Goal: Use online tool/utility: Utilize a website feature to perform a specific function

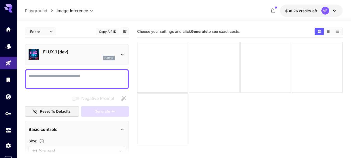
click at [84, 73] on textarea "Negative Prompt" at bounding box center [77, 79] width 97 height 12
paste textarea "**********"
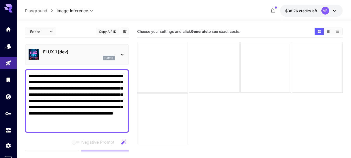
scroll to position [26, 0]
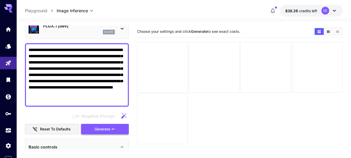
type textarea "**********"
click at [109, 129] on span "Generate" at bounding box center [103, 129] width 16 height 6
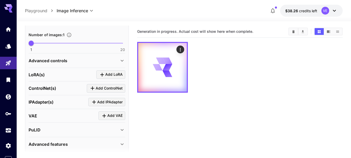
scroll to position [208, 0]
click at [110, 75] on span "Add LoRA" at bounding box center [113, 74] width 17 height 6
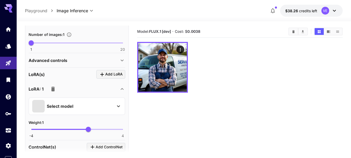
click at [72, 107] on p "Select model" at bounding box center [60, 106] width 27 height 6
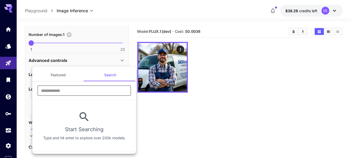
click at [61, 88] on input "text" at bounding box center [84, 90] width 94 height 10
type input "******"
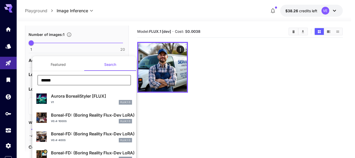
click at [74, 151] on p "Boreal-FD: (Boring Reality Flux-Dev LoRA)" at bounding box center [91, 152] width 81 height 6
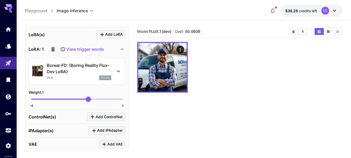
scroll to position [260, 0]
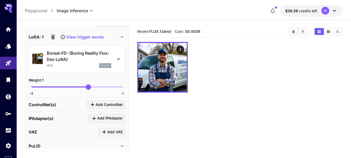
click at [82, 86] on span "-4 4 1" at bounding box center [77, 87] width 92 height 8
type input "***"
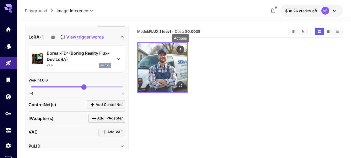
click at [178, 48] on icon "Actions" at bounding box center [180, 49] width 5 height 5
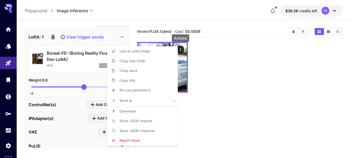
click at [235, 95] on div at bounding box center [177, 79] width 355 height 158
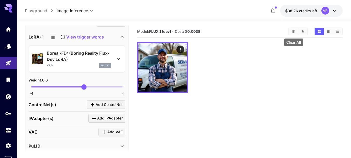
click at [294, 32] on icon "Clear All" at bounding box center [294, 31] width 2 height 3
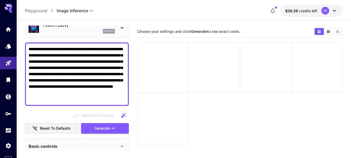
scroll to position [52, 0]
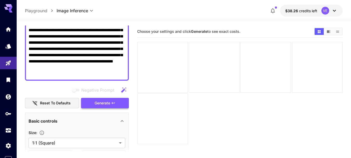
click at [99, 101] on span "Generate" at bounding box center [103, 103] width 16 height 6
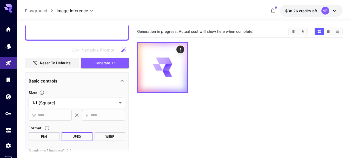
scroll to position [130, 0]
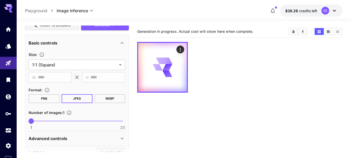
click at [51, 121] on span at bounding box center [77, 120] width 92 height 1
click at [57, 120] on span at bounding box center [77, 120] width 92 height 1
click at [53, 120] on span "6" at bounding box center [55, 120] width 5 height 5
type input "*"
click at [51, 120] on span "5" at bounding box center [50, 120] width 5 height 5
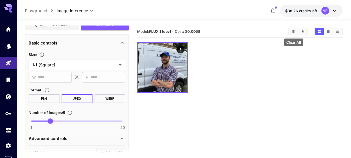
click at [293, 32] on icon "Clear All" at bounding box center [294, 31] width 2 height 3
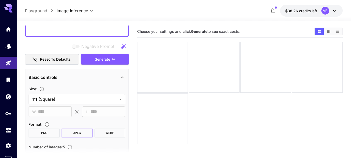
scroll to position [26, 0]
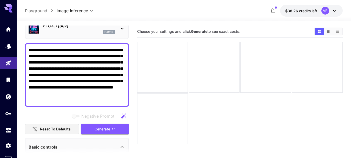
click at [77, 63] on textarea "**********" at bounding box center [77, 75] width 97 height 56
paste textarea
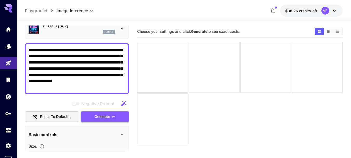
type textarea "**********"
click at [106, 114] on span "Generate" at bounding box center [103, 116] width 16 height 6
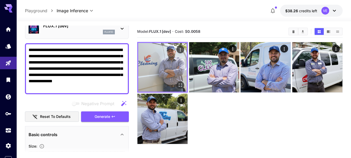
click at [181, 49] on icon "Actions" at bounding box center [180, 49] width 5 height 5
click at [181, 86] on icon "Open in fullscreen" at bounding box center [180, 84] width 5 height 5
click at [180, 50] on icon "Actions" at bounding box center [180, 49] width 5 height 5
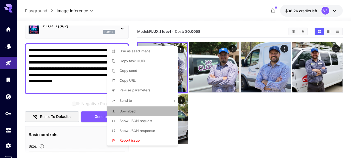
click at [129, 112] on span "Download" at bounding box center [128, 111] width 16 height 4
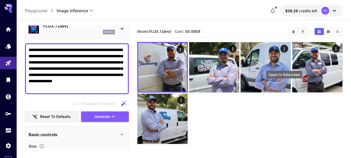
drag, startPoint x: 284, startPoint y: 86, endPoint x: 278, endPoint y: 124, distance: 38.9
click at [0, 0] on icon "Open in fullscreen" at bounding box center [0, 0] width 0 height 0
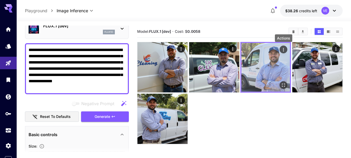
click at [284, 50] on icon "Actions" at bounding box center [283, 49] width 5 height 5
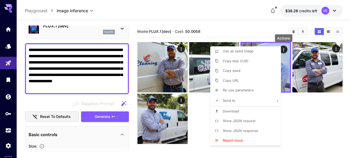
click at [229, 110] on span "Download" at bounding box center [231, 111] width 16 height 4
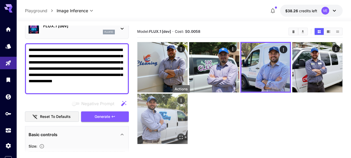
click at [180, 100] on icon "Actions" at bounding box center [181, 100] width 5 height 5
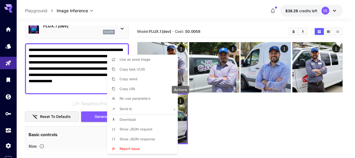
click at [133, 120] on span "Download" at bounding box center [128, 119] width 16 height 4
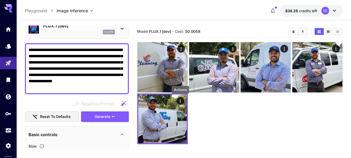
click at [87, 57] on textarea "**********" at bounding box center [77, 69] width 97 height 44
paste textarea
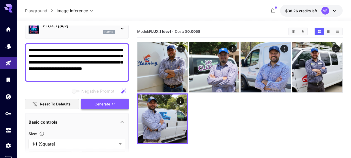
type textarea "**********"
click at [104, 106] on span "Generate" at bounding box center [103, 104] width 16 height 6
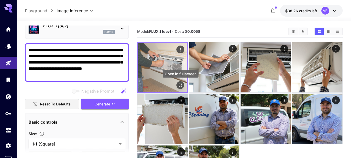
click at [180, 84] on icon "Open in fullscreen" at bounding box center [180, 84] width 5 height 5
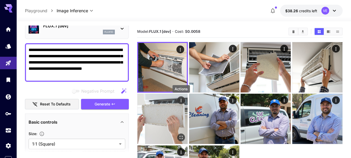
click at [181, 100] on icon "Actions" at bounding box center [181, 100] width 5 height 5
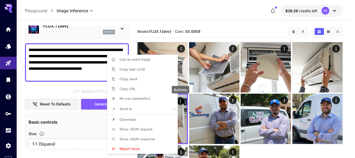
click at [139, 120] on li "Download" at bounding box center [144, 120] width 74 height 10
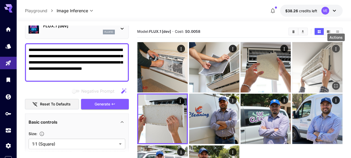
click at [337, 47] on icon "Actions" at bounding box center [336, 48] width 5 height 5
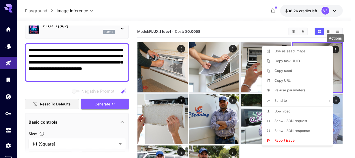
click at [287, 112] on span "Download" at bounding box center [283, 111] width 16 height 4
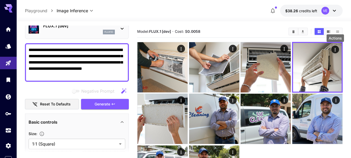
click at [93, 96] on div "Negative Prompt" at bounding box center [77, 91] width 104 height 10
click at [95, 105] on span "Generate" at bounding box center [103, 104] width 16 height 6
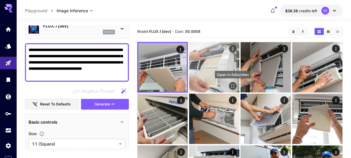
click at [233, 86] on icon "Open in fullscreen" at bounding box center [232, 85] width 5 height 5
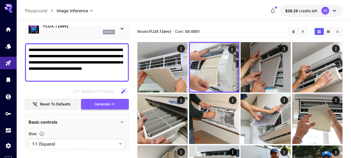
click at [109, 105] on span "Generate" at bounding box center [103, 104] width 16 height 6
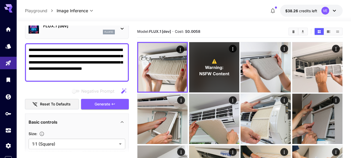
click at [294, 32] on icon "Clear All" at bounding box center [294, 31] width 2 height 3
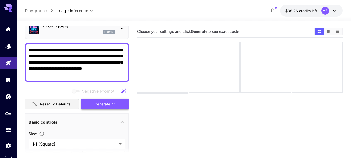
click at [104, 106] on span "Generate" at bounding box center [103, 104] width 16 height 6
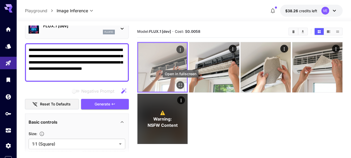
click at [180, 87] on icon "Open in fullscreen" at bounding box center [180, 84] width 5 height 5
click at [180, 48] on icon "Actions" at bounding box center [180, 49] width 5 height 5
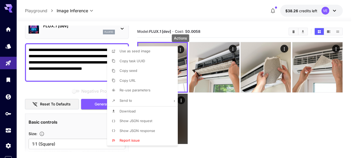
click at [147, 112] on li "Download" at bounding box center [144, 111] width 74 height 10
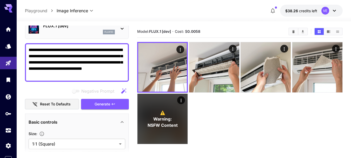
click at [82, 65] on textarea "**********" at bounding box center [77, 62] width 97 height 31
paste textarea "**********"
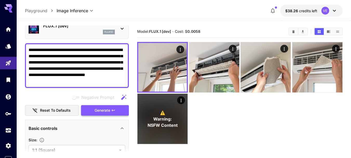
type textarea "**********"
click at [109, 109] on span "Generate" at bounding box center [103, 110] width 16 height 6
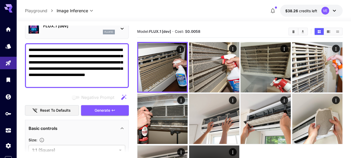
click at [103, 64] on textarea "**********" at bounding box center [77, 65] width 97 height 37
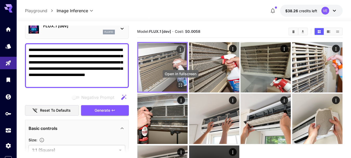
click at [179, 84] on icon "Open in fullscreen" at bounding box center [180, 84] width 3 height 3
click at [181, 47] on icon "Actions" at bounding box center [180, 49] width 5 height 5
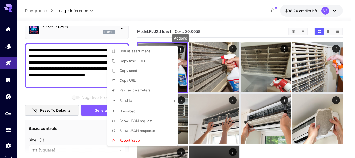
click at [135, 112] on span "Download" at bounding box center [128, 111] width 16 height 4
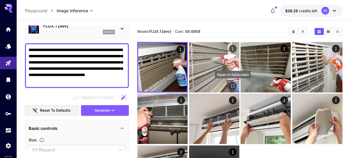
drag, startPoint x: 232, startPoint y: 86, endPoint x: 235, endPoint y: 87, distance: 3.5
click at [232, 86] on icon "Open in fullscreen" at bounding box center [232, 85] width 5 height 5
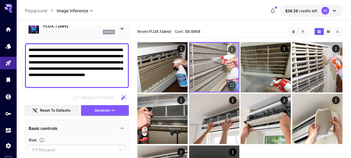
click at [233, 49] on icon "Actions" at bounding box center [232, 49] width 5 height 5
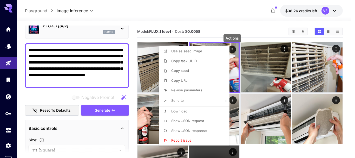
click at [177, 111] on span "Download" at bounding box center [179, 111] width 16 height 4
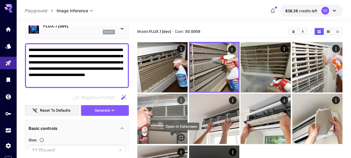
click at [179, 135] on icon "Open in fullscreen" at bounding box center [181, 137] width 5 height 5
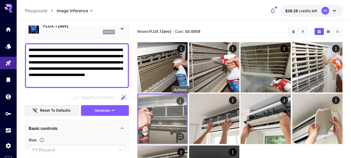
click at [179, 101] on icon "Actions" at bounding box center [180, 101] width 5 height 5
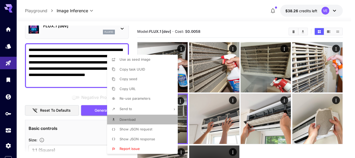
click at [145, 120] on li "Download" at bounding box center [144, 120] width 74 height 10
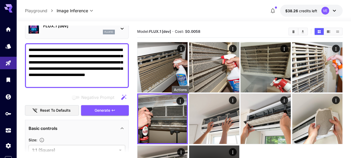
click at [84, 63] on textarea "**********" at bounding box center [77, 65] width 97 height 37
paste textarea
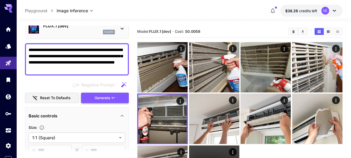
type textarea "**********"
click at [104, 97] on span "Generate" at bounding box center [103, 98] width 16 height 6
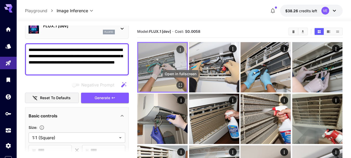
click at [180, 86] on icon "Open in fullscreen" at bounding box center [180, 84] width 5 height 5
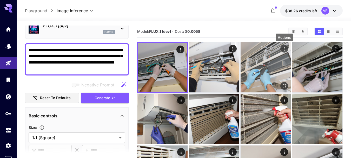
click at [284, 48] on icon "Actions" at bounding box center [284, 48] width 5 height 5
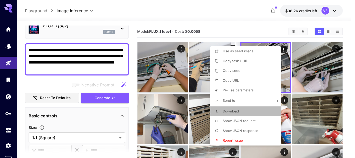
click at [238, 114] on li "Download" at bounding box center [247, 111] width 74 height 10
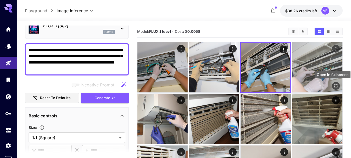
click at [335, 86] on icon "Open in fullscreen" at bounding box center [336, 85] width 3 height 3
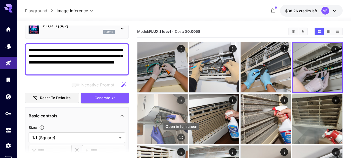
click at [180, 137] on icon "Open in fullscreen" at bounding box center [181, 137] width 5 height 5
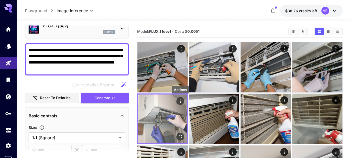
click at [180, 101] on icon "Actions" at bounding box center [180, 101] width 5 height 5
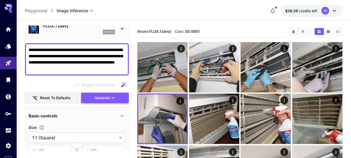
click at [102, 96] on span "Generate" at bounding box center [103, 98] width 16 height 6
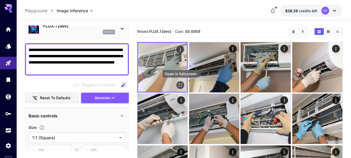
click at [180, 85] on icon "Open in fullscreen" at bounding box center [180, 84] width 5 height 5
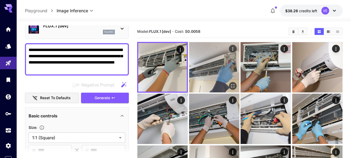
click at [232, 49] on icon "Actions" at bounding box center [232, 48] width 5 height 5
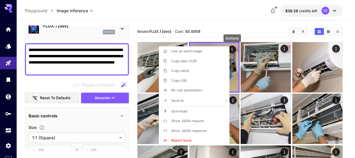
click at [171, 112] on li "Download" at bounding box center [196, 111] width 74 height 10
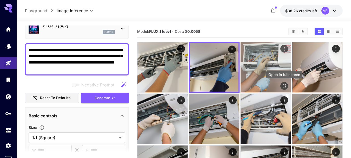
click at [285, 85] on icon "Open in fullscreen" at bounding box center [284, 85] width 5 height 5
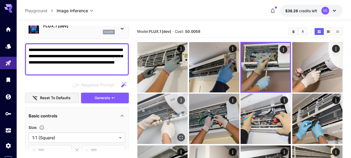
click at [180, 101] on icon "Actions" at bounding box center [181, 100] width 5 height 5
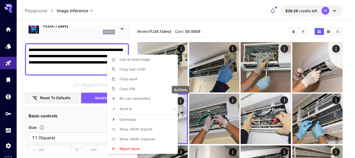
click at [145, 118] on li "Download" at bounding box center [144, 120] width 74 height 10
click at [93, 52] on div at bounding box center [177, 79] width 355 height 158
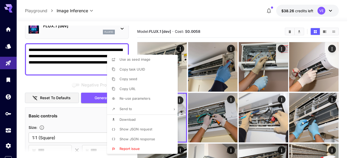
click at [93, 52] on div at bounding box center [175, 79] width 351 height 158
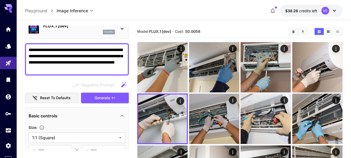
click at [88, 60] on textarea "**********" at bounding box center [77, 59] width 97 height 25
click at [88, 59] on textarea "**********" at bounding box center [77, 59] width 97 height 25
paste textarea
type textarea "**********"
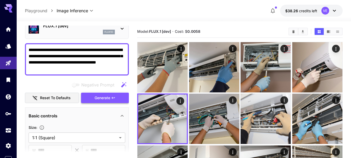
click at [104, 96] on span "Generate" at bounding box center [103, 98] width 16 height 6
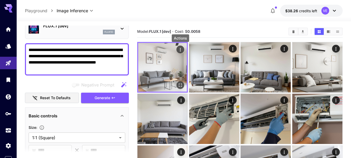
click at [180, 50] on icon "Actions" at bounding box center [180, 49] width 5 height 5
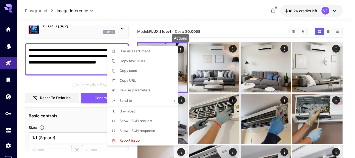
click at [132, 109] on span "Download" at bounding box center [128, 111] width 16 height 4
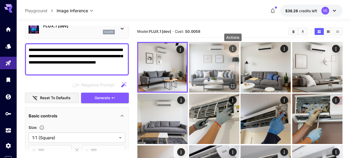
click at [233, 49] on icon "Actions" at bounding box center [232, 48] width 5 height 5
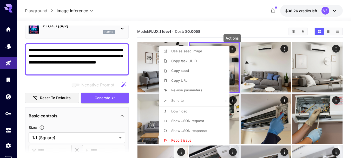
click at [191, 112] on li "Download" at bounding box center [196, 111] width 74 height 10
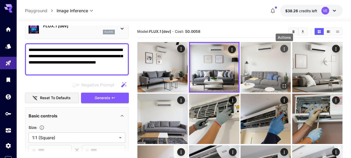
click at [285, 48] on icon "Actions" at bounding box center [284, 48] width 5 height 5
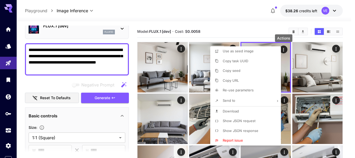
click at [237, 111] on span "Download" at bounding box center [231, 111] width 16 height 4
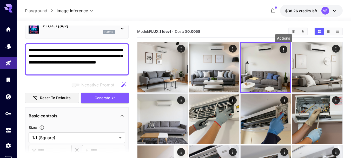
click at [86, 66] on textarea "**********" at bounding box center [77, 59] width 97 height 25
paste textarea "**********"
type textarea "**********"
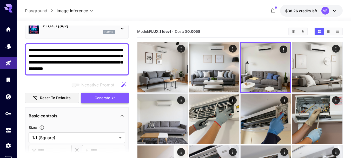
click at [109, 96] on span "Generate" at bounding box center [103, 98] width 16 height 6
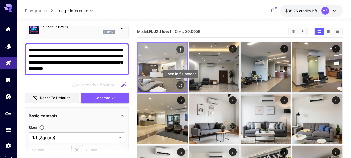
click at [180, 87] on icon "Open in fullscreen" at bounding box center [180, 84] width 5 height 5
click at [180, 49] on icon "Actions" at bounding box center [180, 49] width 1 height 3
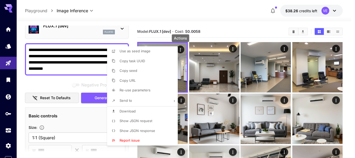
click at [129, 110] on span "Download" at bounding box center [128, 111] width 16 height 4
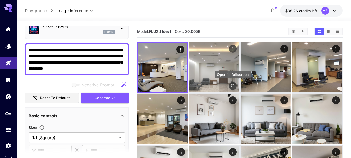
click at [233, 84] on icon "Open in fullscreen" at bounding box center [232, 85] width 5 height 5
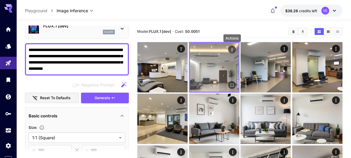
click at [230, 50] on icon "Actions" at bounding box center [232, 49] width 5 height 5
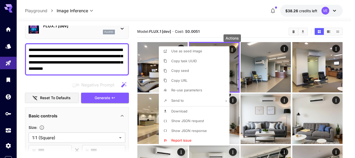
click at [189, 109] on li "Download" at bounding box center [196, 111] width 74 height 10
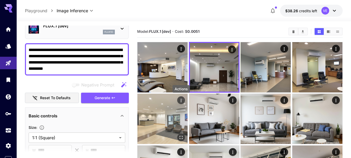
click at [181, 99] on icon "Actions" at bounding box center [181, 100] width 1 height 3
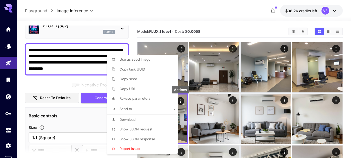
drag, startPoint x: 138, startPoint y: 119, endPoint x: 145, endPoint y: 122, distance: 7.0
click at [138, 119] on li "Download" at bounding box center [144, 120] width 74 height 10
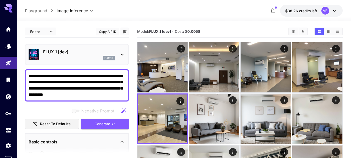
scroll to position [26, 0]
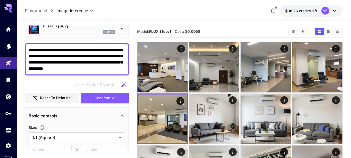
click at [79, 54] on textarea "**********" at bounding box center [77, 59] width 97 height 25
paste textarea
type textarea "**********"
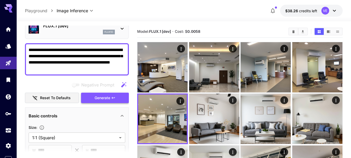
click at [104, 98] on span "Generate" at bounding box center [103, 98] width 16 height 6
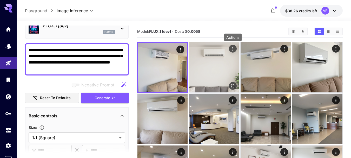
click at [233, 48] on icon "Actions" at bounding box center [232, 48] width 5 height 5
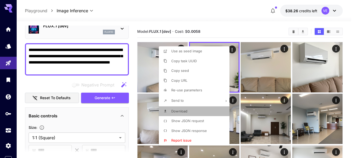
click at [178, 109] on span "Download" at bounding box center [179, 111] width 16 height 4
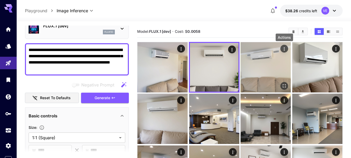
click at [285, 50] on icon "Actions" at bounding box center [284, 48] width 5 height 5
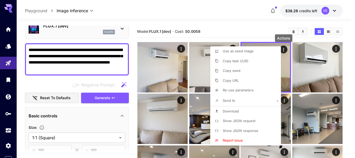
click at [237, 110] on span "Download" at bounding box center [231, 111] width 16 height 4
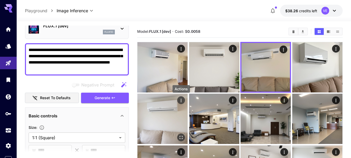
click at [180, 101] on icon "Actions" at bounding box center [181, 100] width 5 height 5
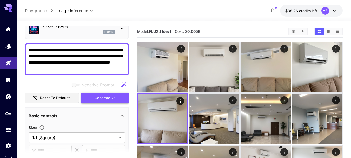
click at [105, 94] on button "Generate" at bounding box center [105, 98] width 48 height 11
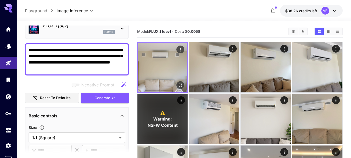
click at [179, 49] on icon "Actions" at bounding box center [180, 49] width 5 height 5
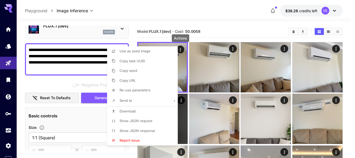
click at [128, 110] on span "Download" at bounding box center [128, 111] width 16 height 4
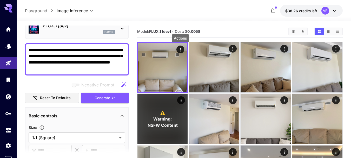
click at [63, 61] on textarea "**********" at bounding box center [77, 59] width 97 height 25
paste textarea "**********"
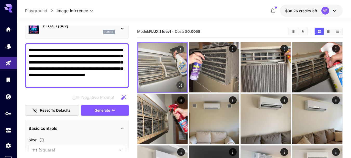
type textarea "**********"
click at [180, 85] on icon "Open in fullscreen" at bounding box center [180, 84] width 5 height 5
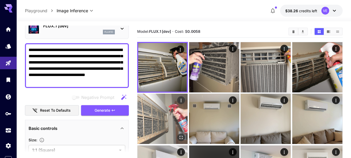
click at [181, 101] on icon "Actions" at bounding box center [181, 100] width 5 height 5
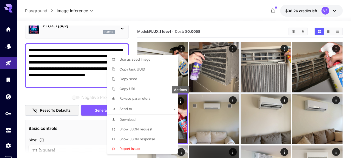
click at [141, 121] on li "Download" at bounding box center [144, 120] width 74 height 10
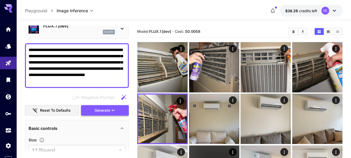
click at [99, 110] on span "Generate" at bounding box center [103, 110] width 16 height 6
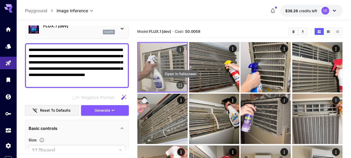
click at [181, 85] on icon "Open in fullscreen" at bounding box center [180, 84] width 5 height 5
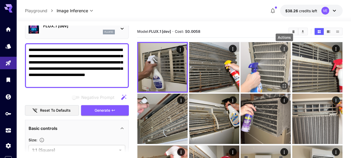
click at [284, 49] on icon "Actions" at bounding box center [284, 48] width 1 height 3
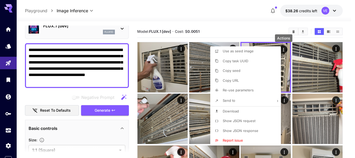
click at [243, 110] on li "Download" at bounding box center [247, 111] width 74 height 10
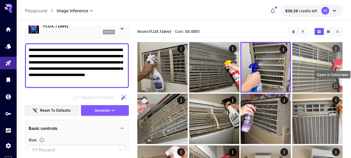
click at [337, 86] on icon "Open in fullscreen" at bounding box center [336, 85] width 5 height 5
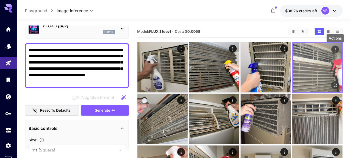
click at [335, 50] on icon "Actions" at bounding box center [335, 49] width 5 height 5
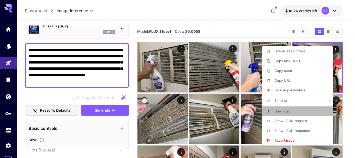
click at [281, 110] on span "Download" at bounding box center [283, 111] width 16 height 4
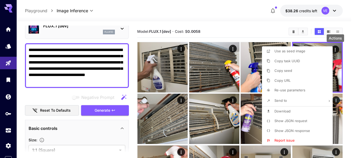
click at [283, 112] on span "Download" at bounding box center [283, 111] width 16 height 4
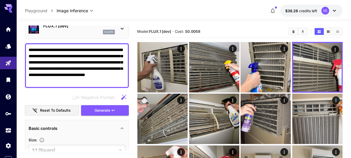
click at [62, 70] on textarea "**********" at bounding box center [77, 65] width 97 height 37
click at [63, 70] on textarea "**********" at bounding box center [77, 65] width 97 height 37
paste textarea "**********"
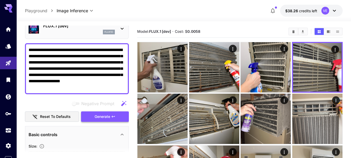
type textarea "**********"
click at [113, 118] on icon "button" at bounding box center [113, 116] width 4 height 4
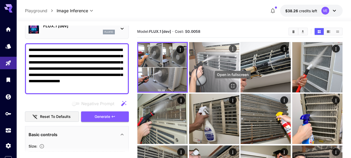
click at [234, 85] on icon "Open in fullscreen" at bounding box center [232, 85] width 3 height 3
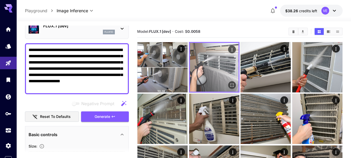
click at [232, 49] on icon "Actions" at bounding box center [232, 49] width 5 height 5
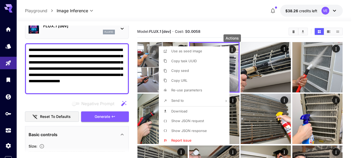
click at [171, 112] on li "Download" at bounding box center [196, 111] width 74 height 10
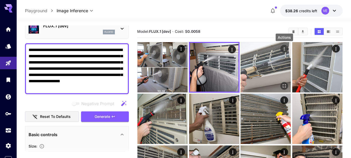
click at [284, 47] on icon "Actions" at bounding box center [284, 48] width 5 height 5
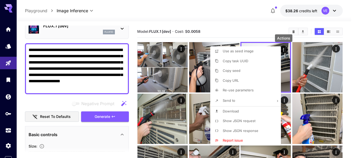
click at [239, 110] on span "Download" at bounding box center [231, 111] width 16 height 4
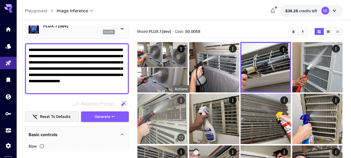
click at [182, 101] on icon "Actions" at bounding box center [181, 100] width 5 height 5
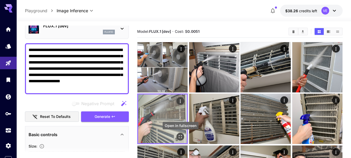
click at [179, 137] on icon "Open in fullscreen" at bounding box center [180, 136] width 5 height 5
click at [177, 99] on button "Actions" at bounding box center [181, 101] width 8 height 8
click at [179, 101] on icon "Actions" at bounding box center [180, 101] width 5 height 5
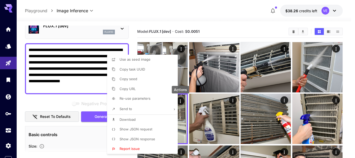
click at [147, 118] on li "Download" at bounding box center [144, 120] width 74 height 10
click at [87, 73] on div at bounding box center [177, 79] width 355 height 158
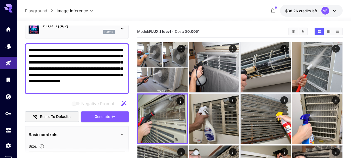
click at [93, 65] on textarea "**********" at bounding box center [77, 69] width 97 height 44
paste textarea
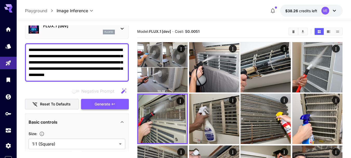
type textarea "**********"
click at [110, 107] on span "Generate" at bounding box center [103, 104] width 16 height 6
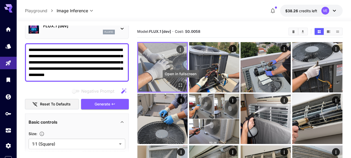
click at [179, 87] on icon "Open in fullscreen" at bounding box center [180, 84] width 5 height 5
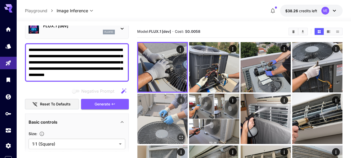
click at [181, 138] on icon "Open in fullscreen" at bounding box center [181, 137] width 5 height 5
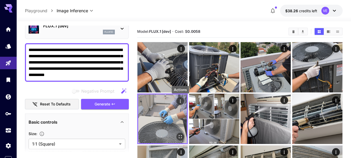
click at [179, 101] on icon "Actions" at bounding box center [180, 101] width 5 height 5
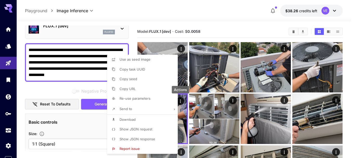
click at [135, 117] on span "Download" at bounding box center [128, 119] width 16 height 4
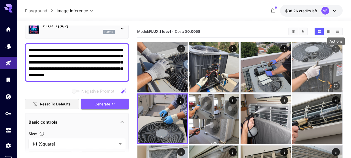
click at [337, 50] on icon "Actions" at bounding box center [336, 48] width 5 height 5
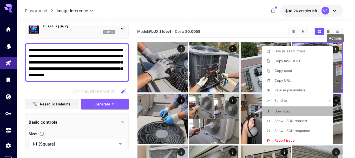
click at [283, 111] on span "Download" at bounding box center [283, 111] width 16 height 4
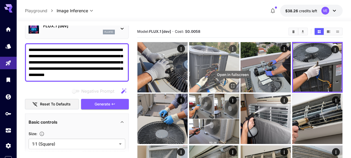
click at [234, 86] on icon "Open in fullscreen" at bounding box center [232, 85] width 5 height 5
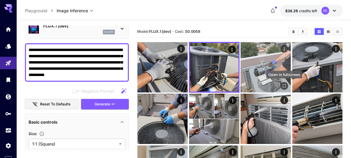
click at [284, 86] on icon "Open in fullscreen" at bounding box center [284, 85] width 5 height 5
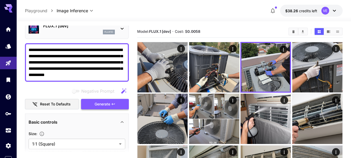
click at [107, 105] on span "Generate" at bounding box center [103, 104] width 16 height 6
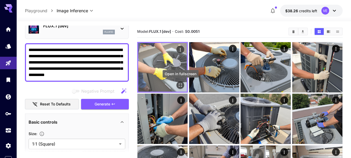
click at [180, 86] on icon "Open in fullscreen" at bounding box center [180, 84] width 3 height 3
click at [179, 48] on icon "Actions" at bounding box center [180, 49] width 5 height 5
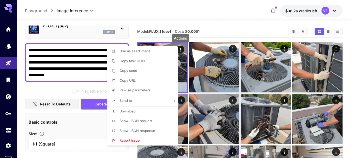
click at [129, 112] on span "Download" at bounding box center [128, 111] width 16 height 4
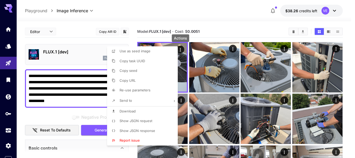
scroll to position [26, 0]
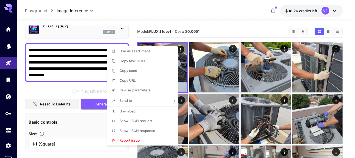
click at [68, 59] on div at bounding box center [177, 79] width 355 height 158
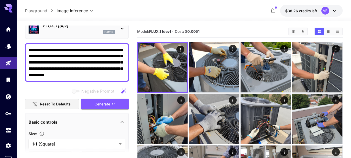
click at [87, 61] on textarea "**********" at bounding box center [77, 62] width 97 height 31
click at [88, 61] on textarea "**********" at bounding box center [77, 62] width 97 height 31
paste textarea
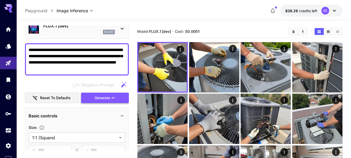
type textarea "**********"
click at [100, 100] on span "Generate" at bounding box center [103, 98] width 16 height 6
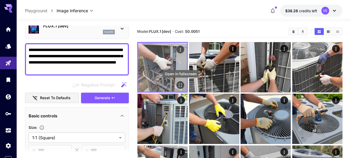
click at [179, 86] on icon "Open in fullscreen" at bounding box center [180, 84] width 5 height 5
click at [180, 49] on icon "Actions" at bounding box center [180, 49] width 1 height 3
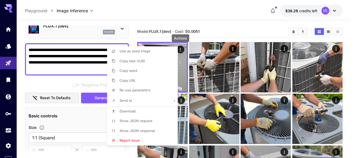
click at [131, 112] on span "Download" at bounding box center [128, 111] width 16 height 4
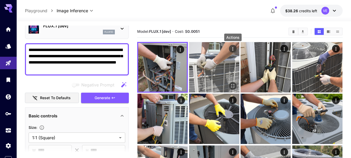
click at [233, 49] on icon "Actions" at bounding box center [232, 48] width 1 height 3
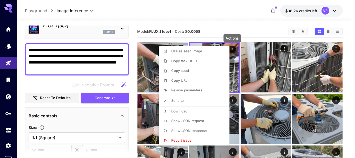
click at [185, 109] on span "Download" at bounding box center [179, 111] width 16 height 4
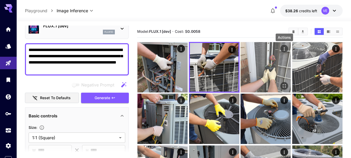
click at [284, 48] on icon "Actions" at bounding box center [284, 48] width 5 height 5
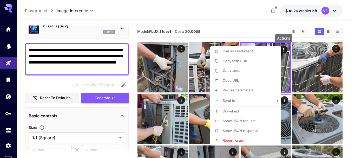
click at [235, 112] on span "Download" at bounding box center [231, 111] width 16 height 4
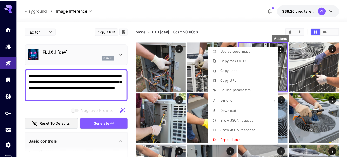
scroll to position [26, 0]
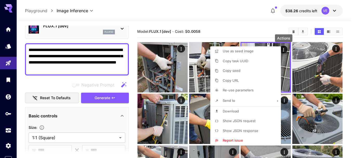
click at [83, 71] on div at bounding box center [177, 79] width 355 height 158
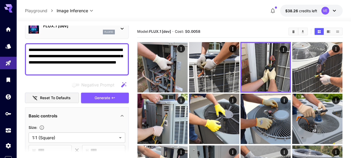
click at [86, 56] on textarea "**********" at bounding box center [77, 59] width 97 height 25
paste textarea "**********"
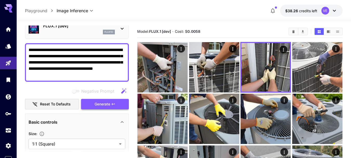
type textarea "**********"
click at [106, 103] on span "Generate" at bounding box center [103, 104] width 16 height 6
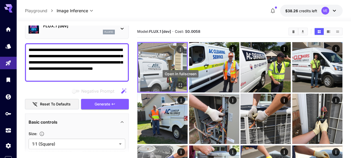
click at [184, 87] on div "Open in fullscreen" at bounding box center [181, 85] width 8 height 8
click at [181, 85] on icon "Open in fullscreen" at bounding box center [180, 84] width 5 height 5
click at [179, 50] on icon "Actions" at bounding box center [180, 49] width 5 height 5
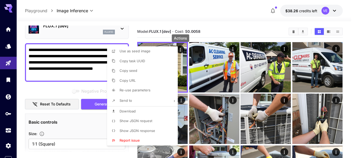
click at [136, 110] on li "Download" at bounding box center [144, 111] width 74 height 10
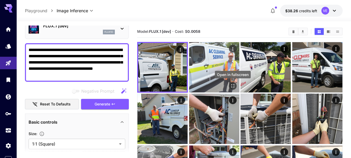
click at [233, 84] on icon "Open in fullscreen" at bounding box center [232, 85] width 5 height 5
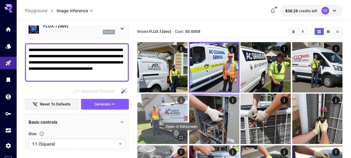
click at [182, 138] on icon "Open in fullscreen" at bounding box center [181, 137] width 5 height 5
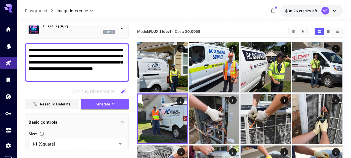
click at [105, 98] on div "Negative Prompt Reset to defaults Generate" at bounding box center [77, 98] width 104 height 24
click at [105, 104] on span "Generate" at bounding box center [103, 104] width 16 height 6
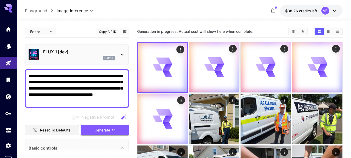
scroll to position [26, 0]
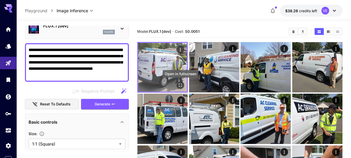
click at [180, 85] on icon "Open in fullscreen" at bounding box center [180, 84] width 5 height 5
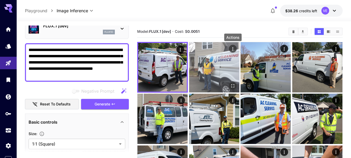
click at [232, 50] on icon "Actions" at bounding box center [232, 48] width 5 height 5
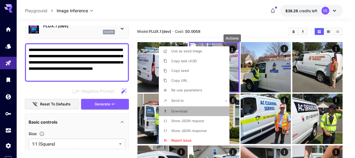
click at [197, 111] on li "Download" at bounding box center [196, 111] width 74 height 10
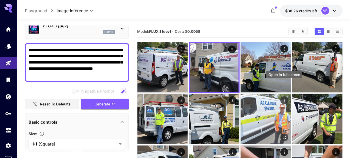
drag, startPoint x: 285, startPoint y: 86, endPoint x: 282, endPoint y: 94, distance: 8.3
click at [0, 0] on icon "Open in fullscreen" at bounding box center [0, 0] width 0 height 0
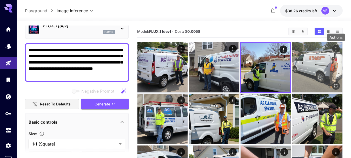
click at [335, 50] on icon "Actions" at bounding box center [336, 48] width 5 height 5
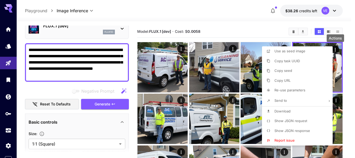
click at [286, 110] on span "Download" at bounding box center [283, 111] width 16 height 4
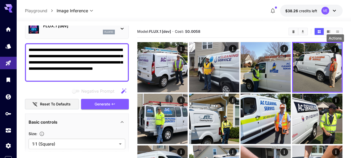
click at [87, 60] on textarea "**********" at bounding box center [77, 62] width 97 height 31
paste textarea
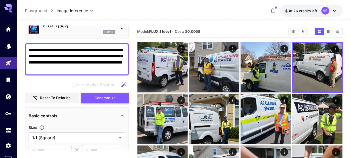
type textarea "**********"
click at [107, 97] on span "Generate" at bounding box center [103, 98] width 16 height 6
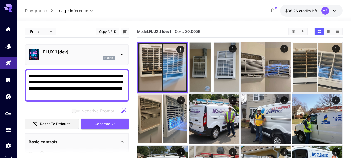
scroll to position [26, 0]
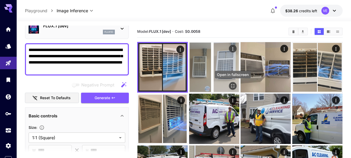
click at [234, 88] on icon "Open in fullscreen" at bounding box center [232, 85] width 5 height 5
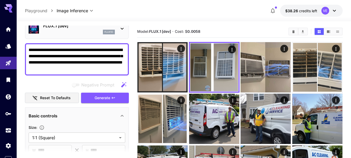
drag, startPoint x: 28, startPoint y: 69, endPoint x: 61, endPoint y: 69, distance: 32.5
click at [61, 69] on div "**********" at bounding box center [77, 59] width 104 height 32
click at [69, 69] on textarea "**********" at bounding box center [77, 59] width 97 height 25
drag, startPoint x: 66, startPoint y: 69, endPoint x: 28, endPoint y: 70, distance: 38.5
click at [28, 70] on div "**********" at bounding box center [77, 59] width 104 height 32
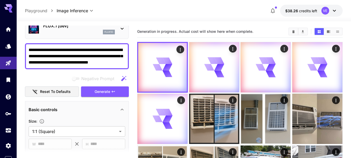
click at [89, 56] on textarea "**********" at bounding box center [77, 56] width 97 height 19
type textarea "**********"
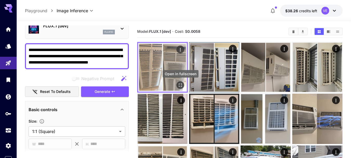
click at [181, 85] on icon "Open in fullscreen" at bounding box center [180, 84] width 5 height 5
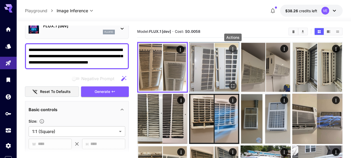
click at [231, 49] on icon "Actions" at bounding box center [232, 48] width 5 height 5
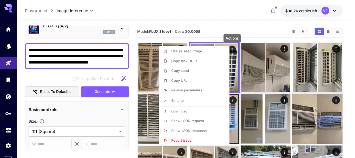
click at [188, 111] on li "Download" at bounding box center [196, 111] width 74 height 10
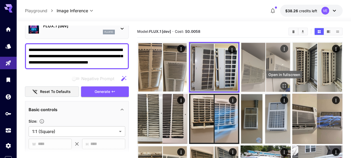
click at [285, 84] on icon "Open in fullscreen" at bounding box center [284, 85] width 5 height 5
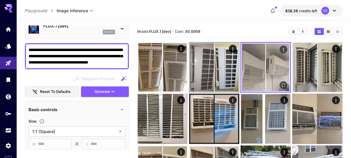
click at [283, 50] on icon "Actions" at bounding box center [283, 49] width 5 height 5
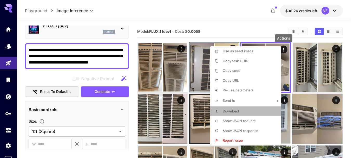
click at [232, 109] on span "Download" at bounding box center [231, 111] width 16 height 4
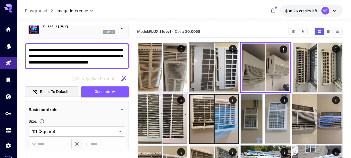
click at [105, 92] on span "Generate" at bounding box center [103, 91] width 16 height 6
